Goal: Navigation & Orientation: Find specific page/section

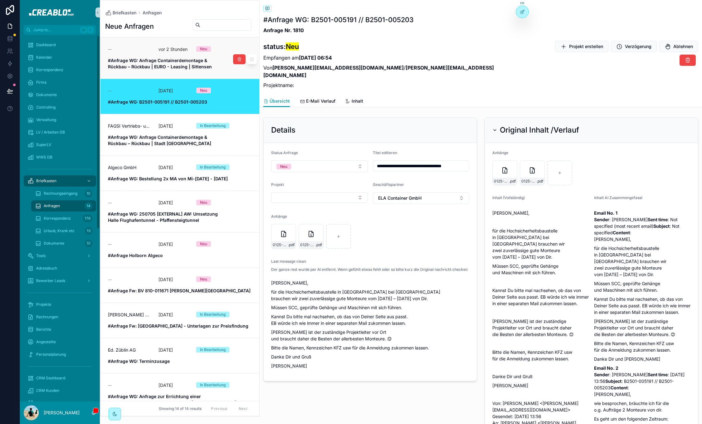
click at [163, 58] on strong "#Anfrage WG: Anfrage Containerdemontage & Rückbau – Rückbau | EURO - Leasing | …" at bounding box center [160, 64] width 104 height 12
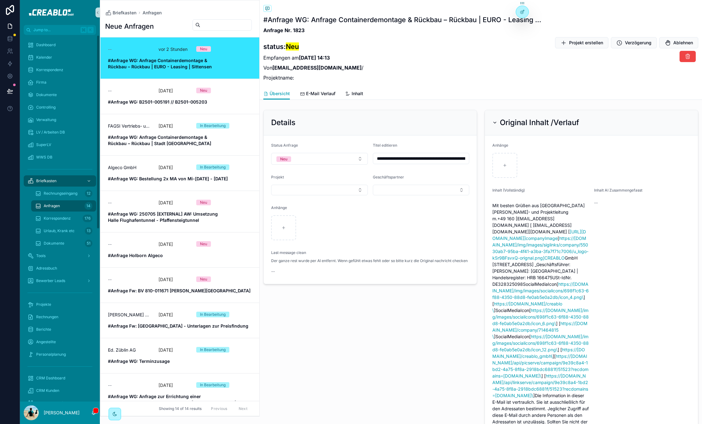
click at [62, 51] on div "Kalender" at bounding box center [60, 57] width 80 height 12
click at [56, 47] on div "Dashboard" at bounding box center [59, 45] width 65 height 10
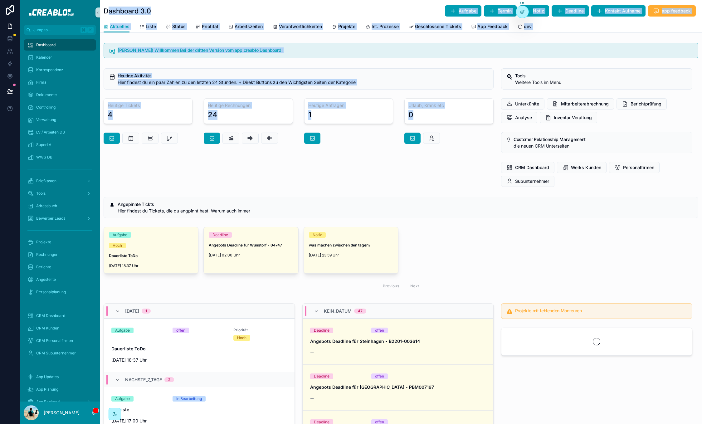
drag, startPoint x: 107, startPoint y: 9, endPoint x: 272, endPoint y: 188, distance: 243.2
click at [272, 188] on div "Dashboard 3.0 Aufgabe Termin Notiz Deadline Kontakt Aufname app feedback Aktuel…" at bounding box center [401, 374] width 602 height 748
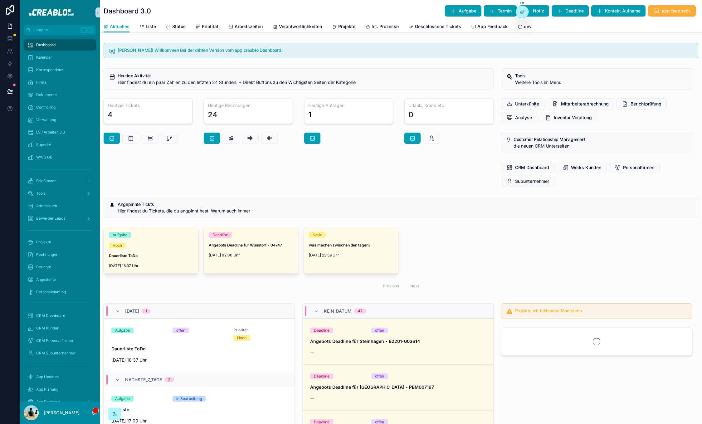
click at [272, 188] on div "Heutige Aktivität Hier findest du ein paar Zahlen zu den letzten 24 Stunden. + …" at bounding box center [299, 128] width 398 height 124
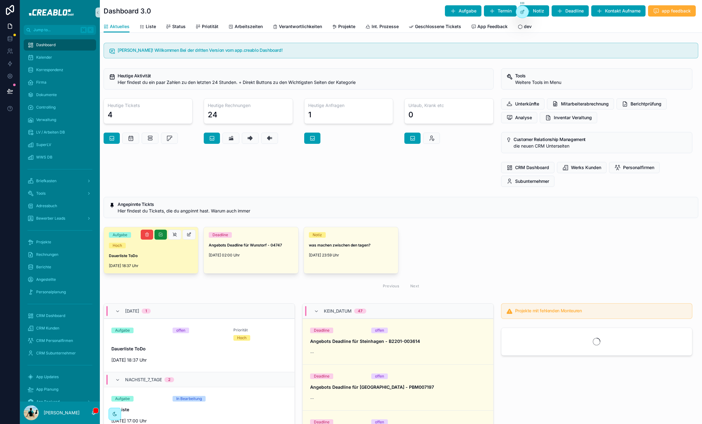
click at [140, 246] on div "Hoch" at bounding box center [151, 246] width 84 height 6
